Goal: Task Accomplishment & Management: Complete application form

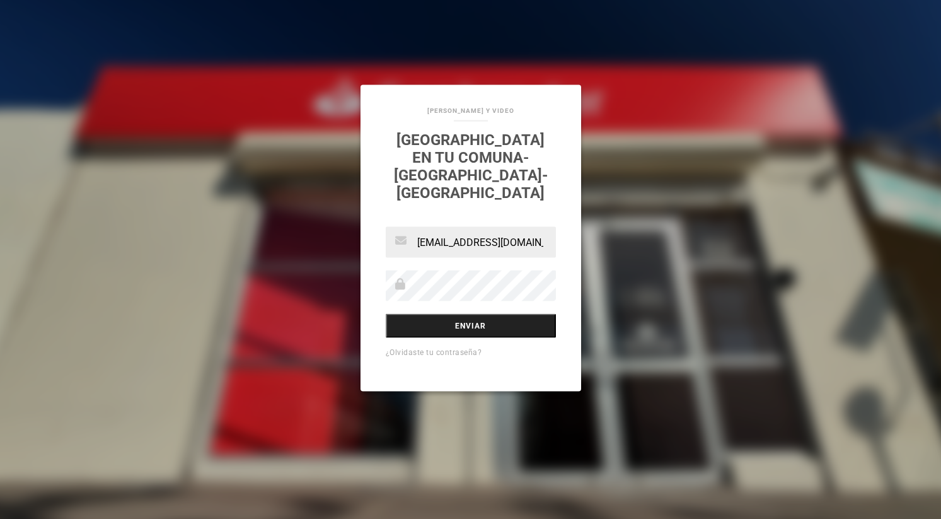
type input "[EMAIL_ADDRESS][DOMAIN_NAME]"
click at [465, 315] on input "Enviar" at bounding box center [471, 326] width 170 height 24
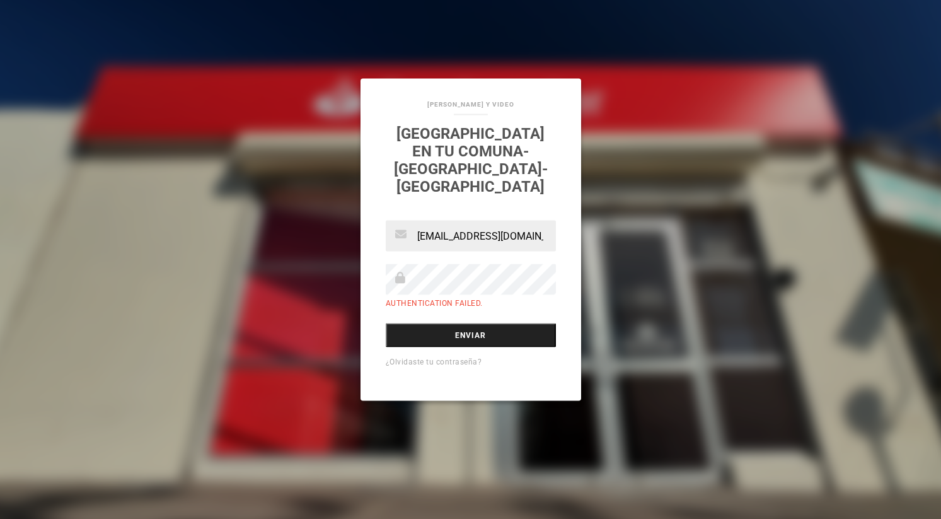
click at [468, 327] on input "Enviar" at bounding box center [471, 335] width 170 height 24
click at [508, 53] on div "SANDRA SOTO_FOTOGRAFIAS Y VIDEO SANTANDER en tu comuna-Alto Hospicio-Iquique ma…" at bounding box center [470, 259] width 941 height 519
click at [464, 328] on input "Enviar" at bounding box center [471, 335] width 170 height 24
click at [194, 134] on div "[PERSON_NAME] Y VIDEO [GEOGRAPHIC_DATA] en tu comuna-[GEOGRAPHIC_DATA]-[GEOGRAP…" at bounding box center [470, 259] width 941 height 519
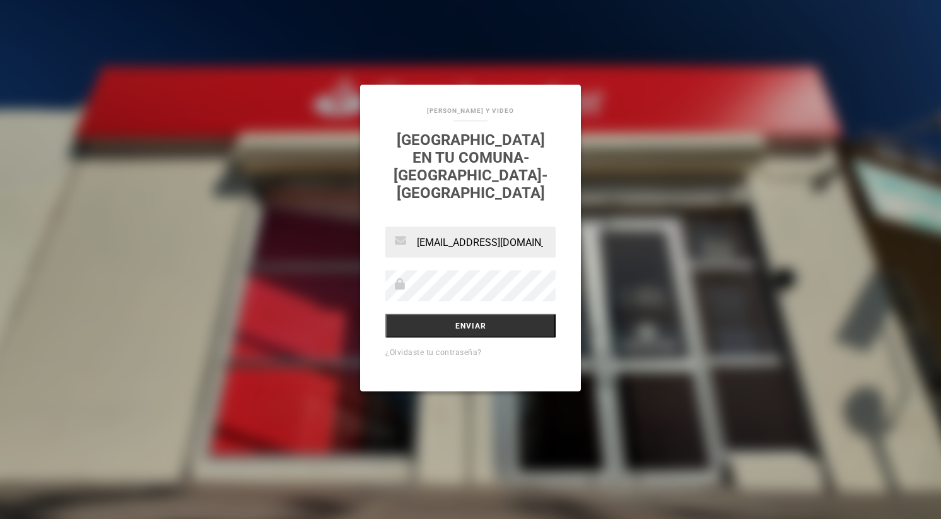
type input "[EMAIL_ADDRESS][DOMAIN_NAME]"
click at [466, 316] on input "Enviar" at bounding box center [470, 326] width 170 height 24
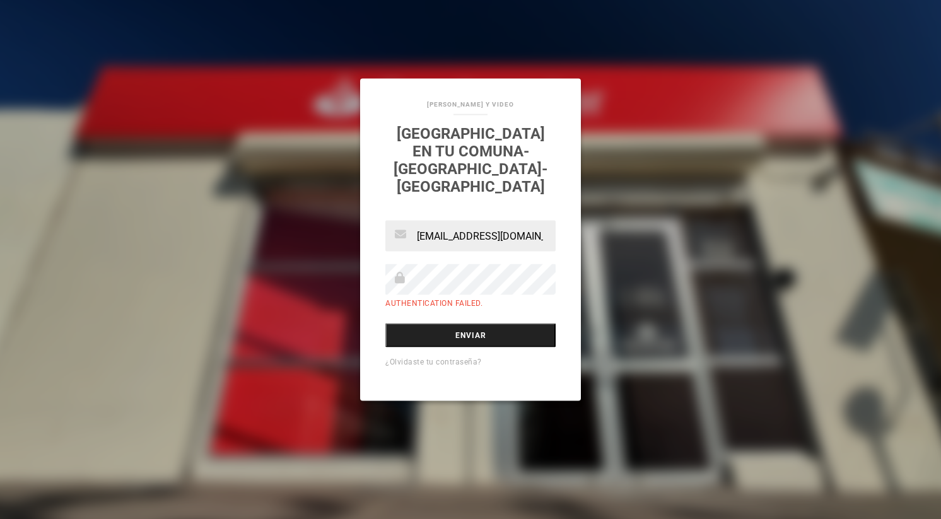
click at [466, 325] on input "Enviar" at bounding box center [470, 335] width 170 height 24
click at [628, 72] on div "SANDRA SOTO_FOTOGRAFIAS Y VIDEO SANTANDER en tu comuna-Alto Hospicio-Iquique ma…" at bounding box center [470, 259] width 941 height 519
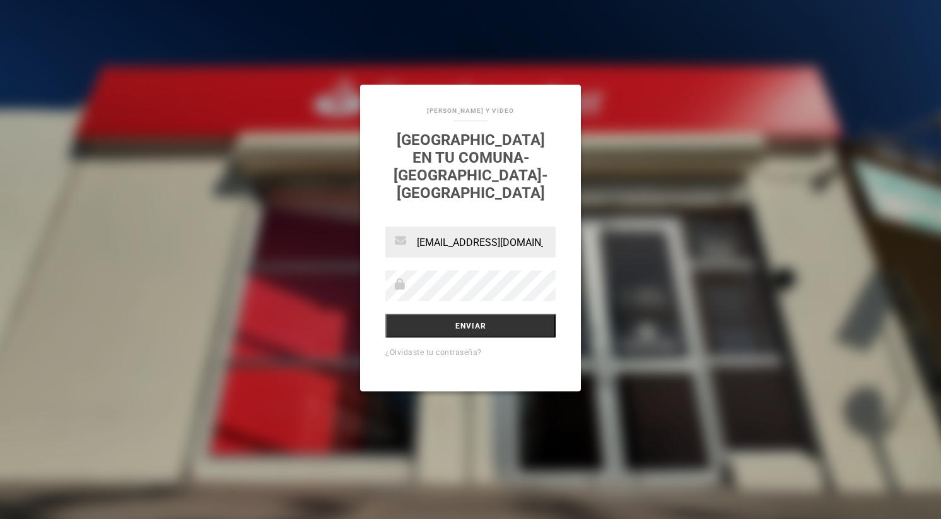
type input "[EMAIL_ADDRESS][DOMAIN_NAME]"
click at [465, 316] on input "Enviar" at bounding box center [470, 326] width 170 height 24
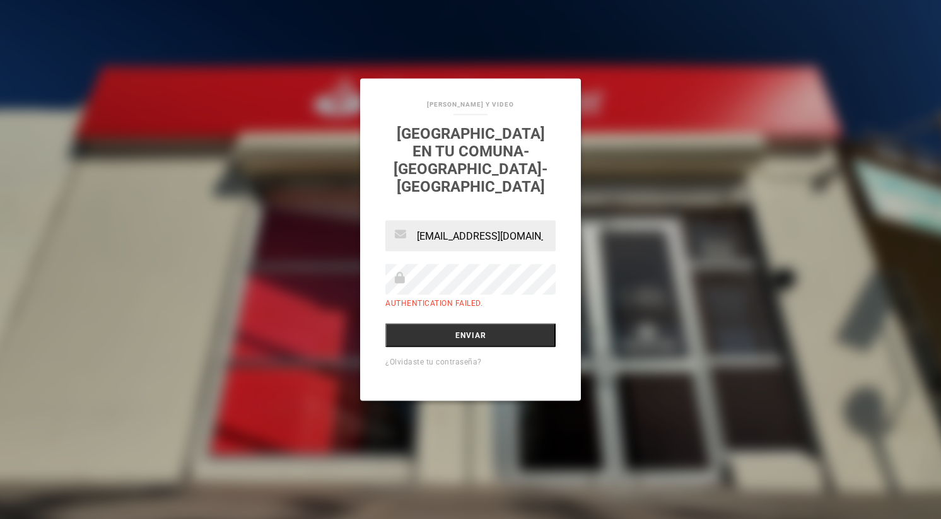
click at [581, 52] on div "SANDRA SOTO_FOTOGRAFIAS Y VIDEO SANTANDER en tu comuna-Alto Hospicio-Iquique ma…" at bounding box center [470, 259] width 941 height 519
click at [469, 325] on input "Enviar" at bounding box center [470, 335] width 170 height 24
